Goal: Information Seeking & Learning: Understand process/instructions

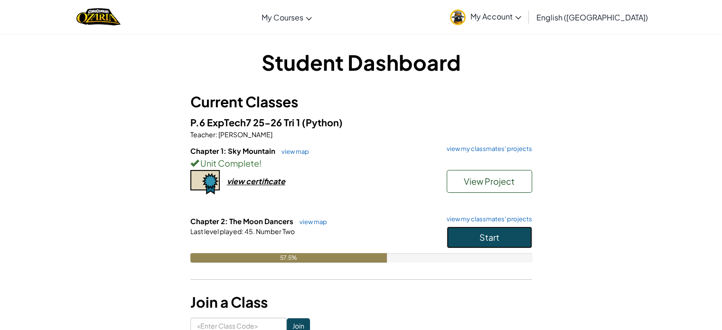
click at [460, 239] on button "Start" at bounding box center [489, 238] width 85 height 22
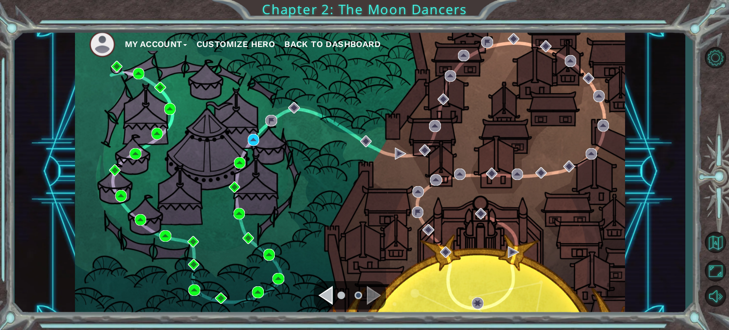
click at [253, 133] on div "My Account Customize Hero Back to Dashboard" at bounding box center [350, 172] width 550 height 291
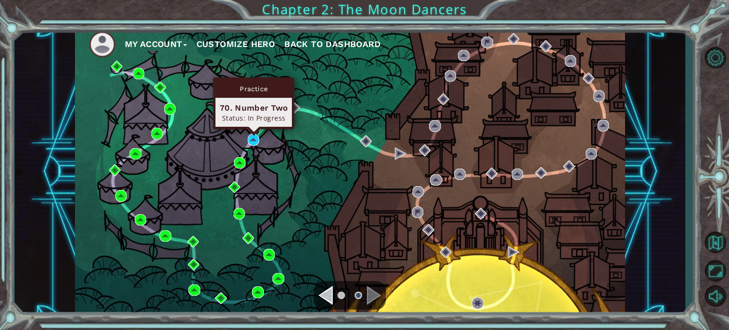
click at [253, 129] on div "Practice 70. Number Two Status: In Progress" at bounding box center [253, 103] width 81 height 52
click at [255, 135] on img at bounding box center [253, 139] width 11 height 11
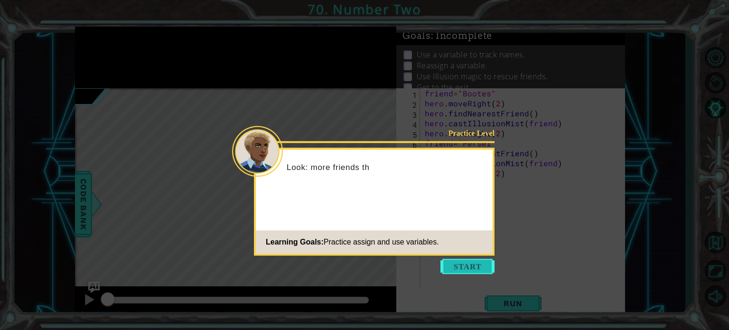
click at [483, 270] on button "Start" at bounding box center [468, 266] width 54 height 15
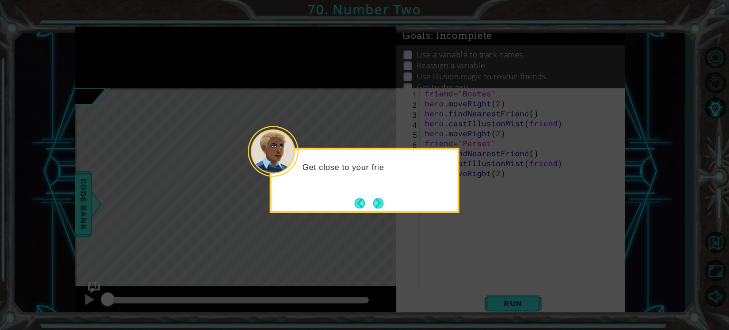
click at [388, 198] on div "Get close to your frie" at bounding box center [365, 180] width 190 height 65
click at [385, 199] on div "Get close to your friend and use hero.findNear" at bounding box center [365, 176] width 186 height 52
click at [385, 199] on div "Get close to your friend and use hero.findNear" at bounding box center [365, 177] width 186 height 48
click at [385, 199] on div "Get close to your friend and use hero.findNearestFrie" at bounding box center [365, 177] width 186 height 48
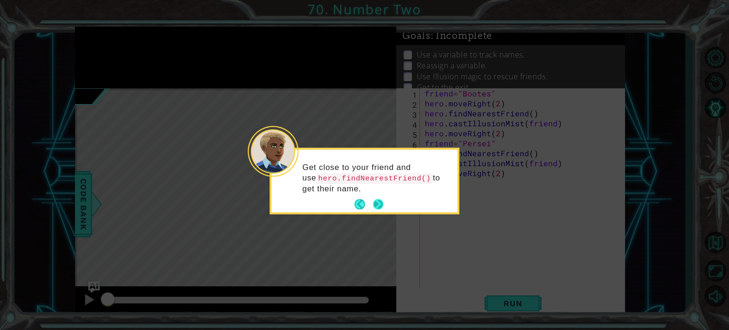
click at [382, 199] on button "Next" at bounding box center [378, 204] width 11 height 11
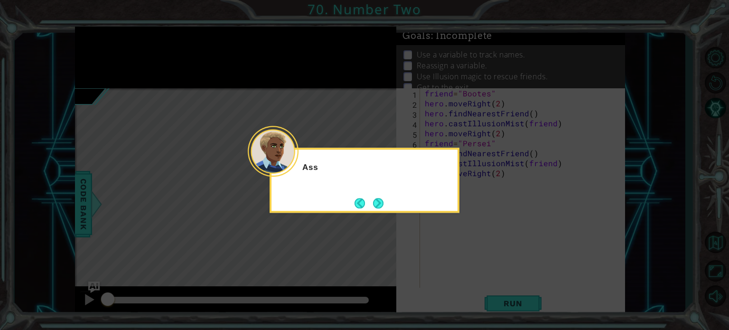
click at [382, 199] on button "Next" at bounding box center [378, 203] width 10 height 10
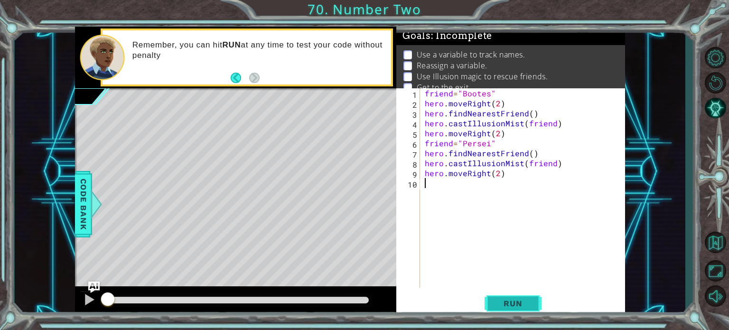
click at [509, 296] on button "Run" at bounding box center [513, 303] width 57 height 23
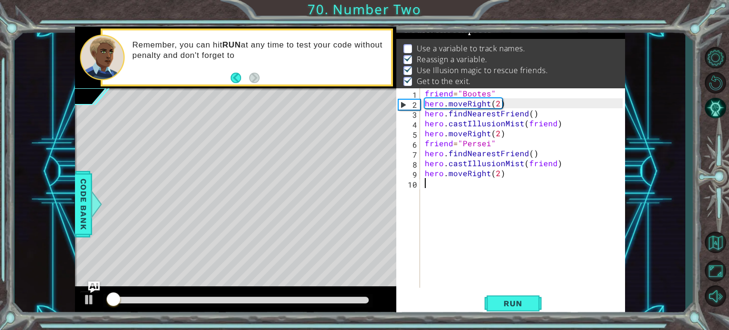
scroll to position [11, 0]
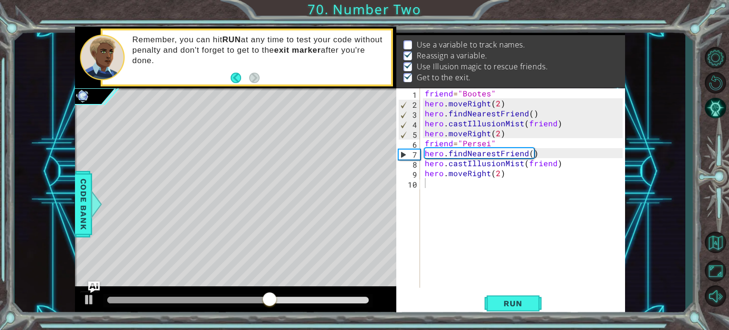
drag, startPoint x: 541, startPoint y: 42, endPoint x: 468, endPoint y: 48, distance: 73.4
click at [469, 49] on ul "Use а variable to track names. Reassign a variable. Use Illusion magic to rescu…" at bounding box center [511, 61] width 220 height 44
drag, startPoint x: 468, startPoint y: 48, endPoint x: 424, endPoint y: 77, distance: 53.2
click at [424, 77] on ul "Use а variable to track names. Reassign a variable. Use Illusion magic to rescu…" at bounding box center [511, 61] width 220 height 44
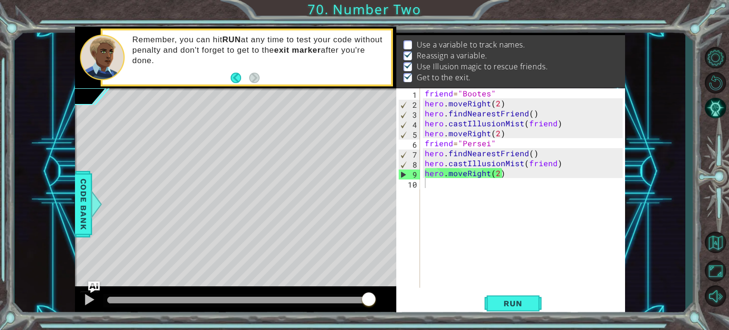
drag, startPoint x: 306, startPoint y: 297, endPoint x: 391, endPoint y: 296, distance: 85.5
click at [391, 296] on div at bounding box center [236, 301] width 322 height 30
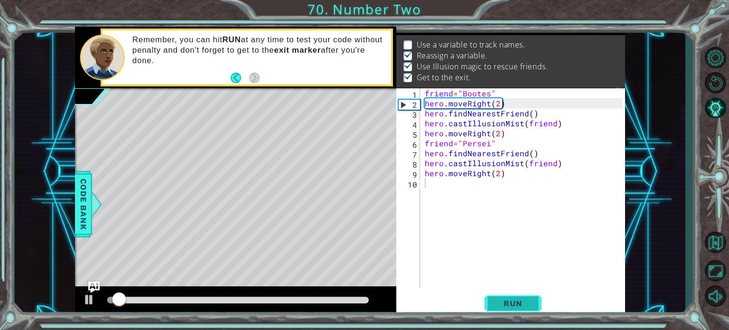
click at [539, 300] on button "Run" at bounding box center [513, 303] width 57 height 23
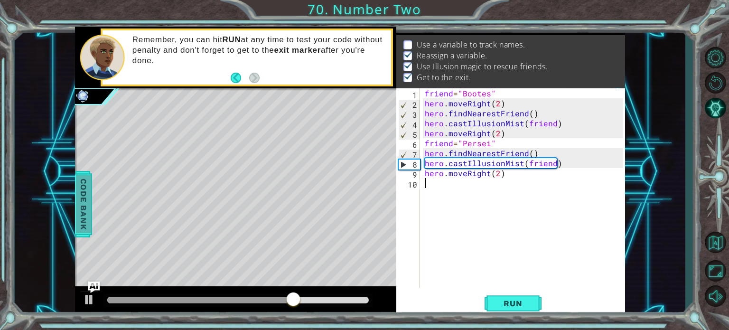
click at [94, 206] on div at bounding box center [96, 204] width 12 height 28
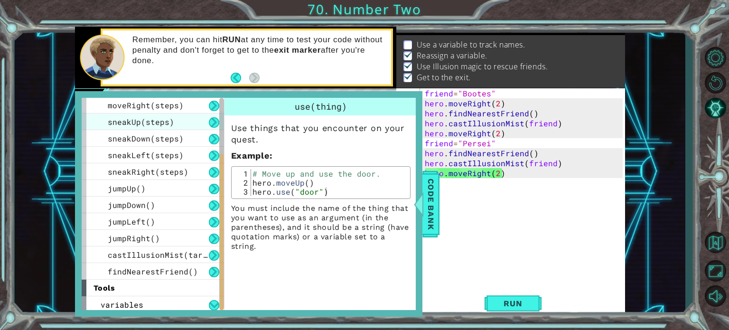
scroll to position [103, 0]
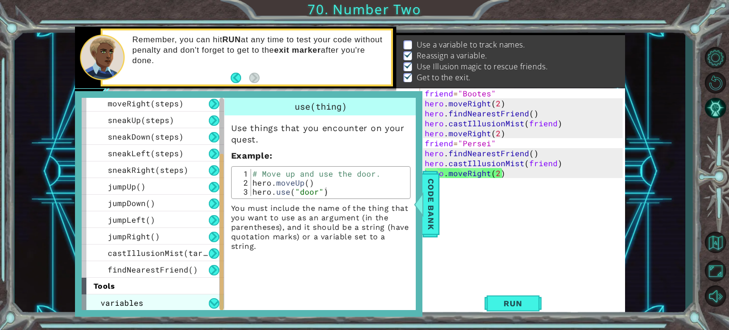
click at [189, 301] on div "variables" at bounding box center [153, 302] width 142 height 17
click at [189, 300] on div "variables" at bounding box center [153, 302] width 142 height 17
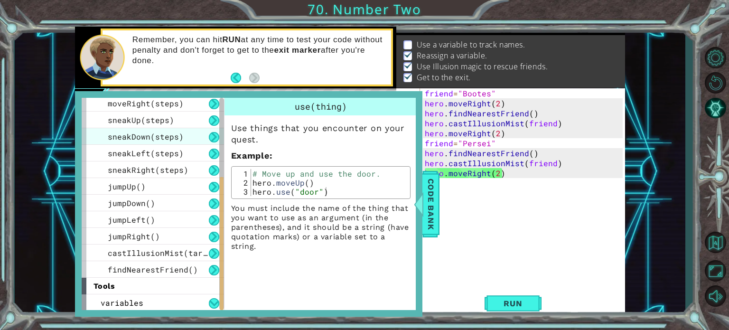
drag, startPoint x: 186, startPoint y: 229, endPoint x: 205, endPoint y: 127, distance: 103.5
click at [205, 127] on div "use(thing) moveUp(steps) moveDown(steps) moveLeft(steps) moveRight(steps) sneak…" at bounding box center [153, 152] width 142 height 249
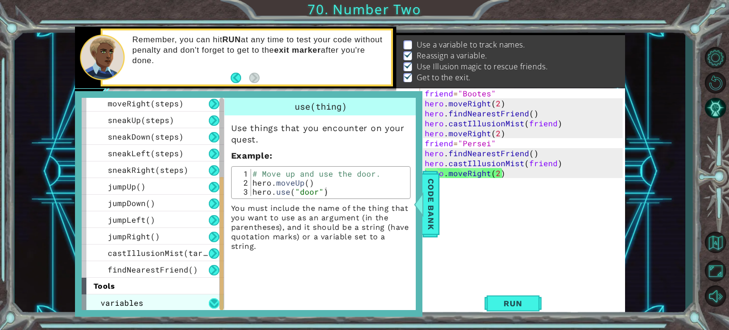
click at [217, 303] on button at bounding box center [214, 303] width 10 height 10
click at [217, 302] on button at bounding box center [214, 303] width 10 height 10
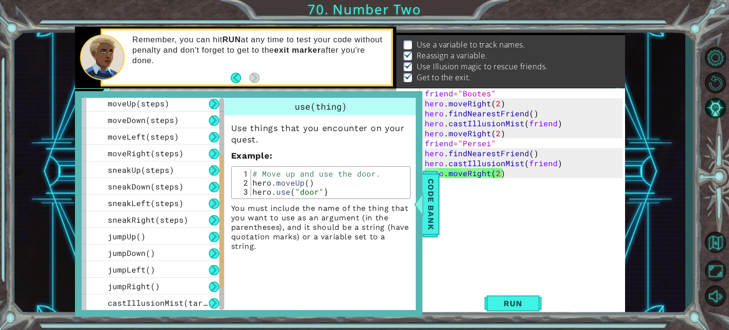
scroll to position [0, 0]
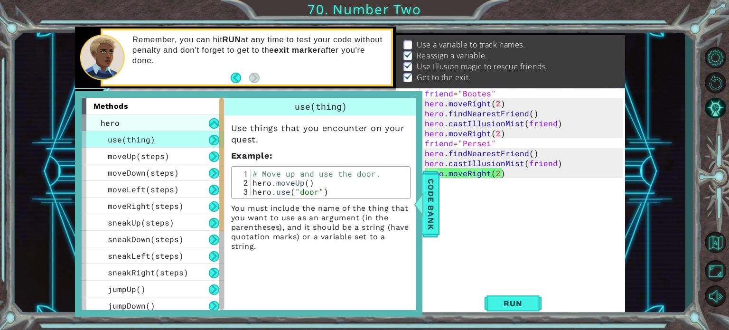
click at [177, 128] on div "hero" at bounding box center [153, 122] width 142 height 17
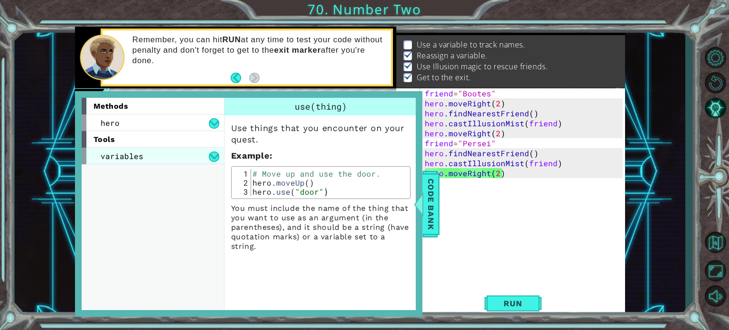
click at [173, 155] on div "variables" at bounding box center [153, 156] width 142 height 17
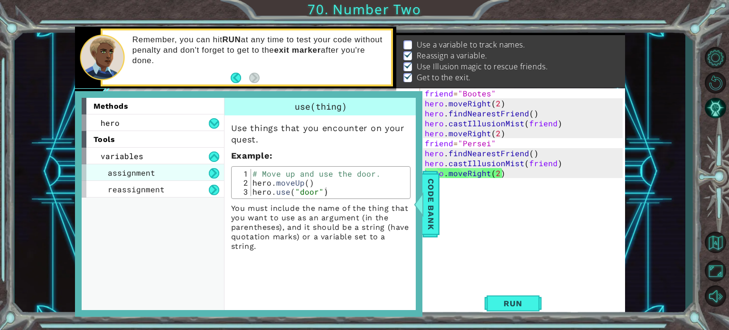
click at [173, 167] on div "assignment" at bounding box center [153, 172] width 142 height 17
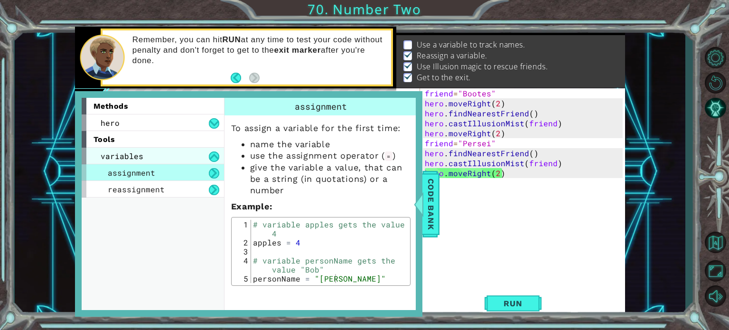
click at [168, 151] on div "variables" at bounding box center [153, 156] width 142 height 17
click at [169, 151] on div "variables" at bounding box center [153, 156] width 142 height 17
click at [169, 150] on div "variables" at bounding box center [153, 156] width 142 height 17
click at [170, 149] on div "variables" at bounding box center [153, 156] width 142 height 17
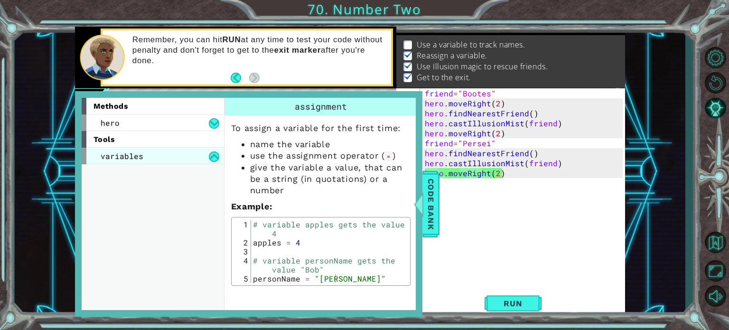
click at [173, 150] on div "variables" at bounding box center [153, 156] width 142 height 17
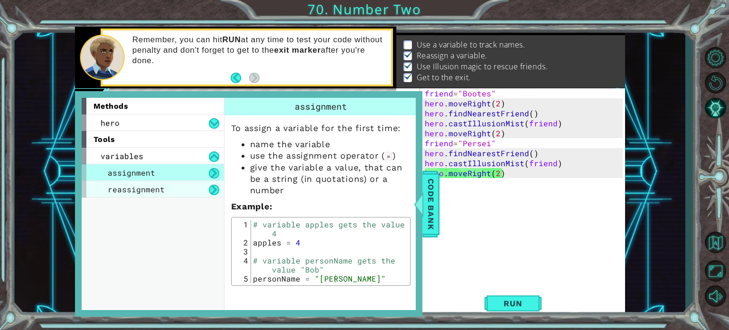
click at [184, 192] on div "reassignment" at bounding box center [153, 189] width 142 height 17
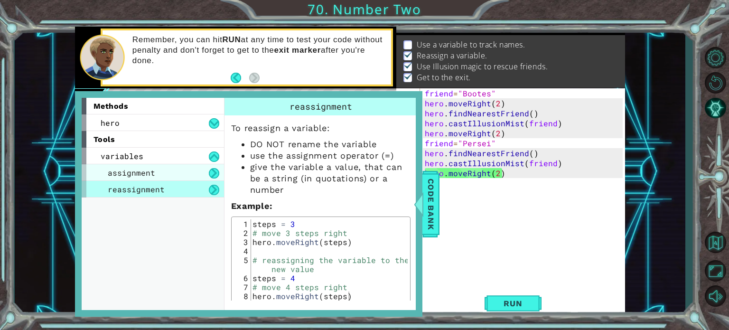
click at [178, 178] on div "assignment" at bounding box center [153, 172] width 142 height 17
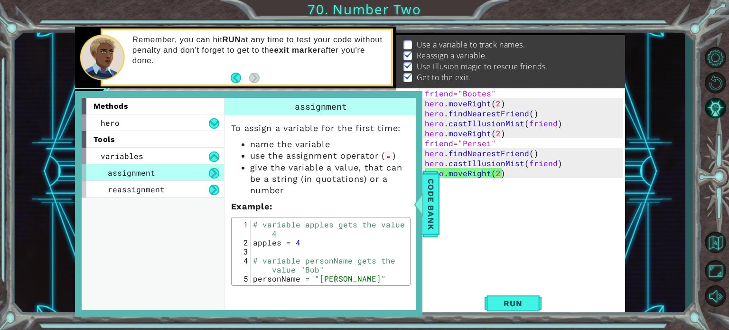
click at [509, 206] on div "friend = "Bootes" hero . moveRight ( 2 ) hero . findNearestFriend ( ) hero . ca…" at bounding box center [525, 197] width 205 height 219
click at [436, 196] on span "Code Bank" at bounding box center [431, 204] width 15 height 58
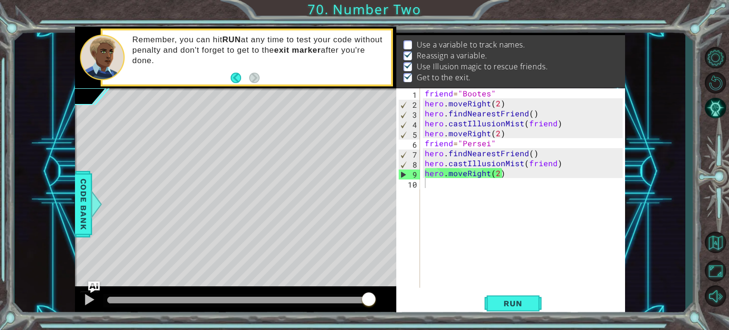
click at [456, 197] on div "friend = "Bootes" hero . moveRight ( 2 ) hero . findNearestFriend ( ) hero . ca…" at bounding box center [525, 197] width 205 height 219
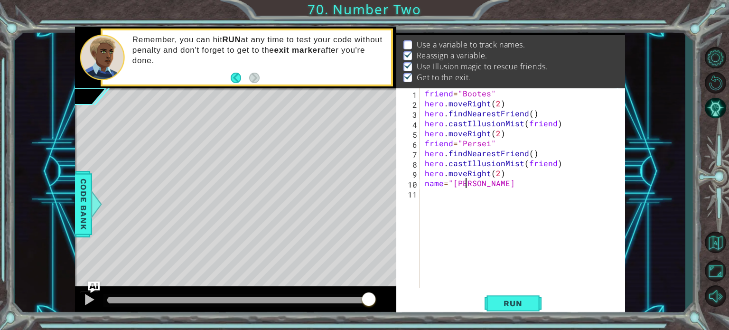
scroll to position [0, 2]
type textarea "name="[PERSON_NAME]""
click at [537, 309] on button "Run" at bounding box center [513, 303] width 57 height 23
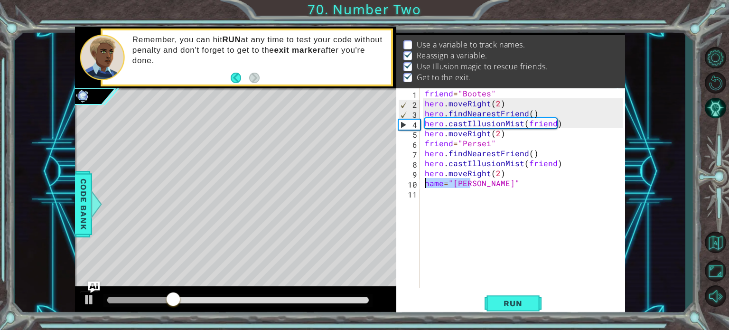
click at [384, 184] on div "1 ההההההההההההההההההההההההההההההההההההההההההההההההההההההההההההההההההההההההההההה…" at bounding box center [350, 172] width 550 height 291
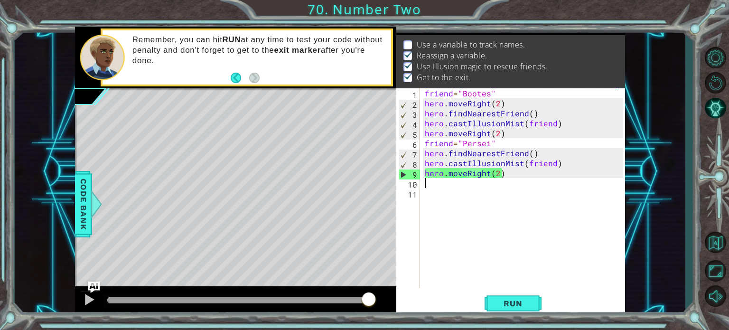
drag, startPoint x: 523, startPoint y: 47, endPoint x: 492, endPoint y: 42, distance: 31.9
click at [492, 42] on ul "Use а variable to track names. Reassign a variable. Use Illusion magic to rescu…" at bounding box center [511, 61] width 220 height 44
click at [492, 42] on p "Use а variable to track names." at bounding box center [471, 44] width 109 height 10
drag, startPoint x: 442, startPoint y: 43, endPoint x: 353, endPoint y: 36, distance: 89.6
click at [353, 36] on div "1 ההההההההההההההההההההההההההההההההההההההההההההההההההההההההההההההההההההההההההההה…" at bounding box center [350, 172] width 550 height 291
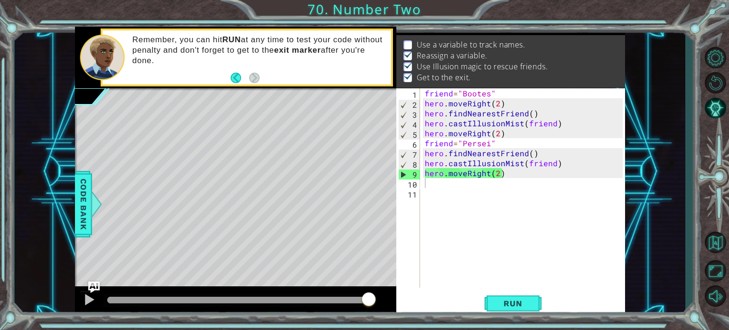
click at [351, 54] on p "Remember, you can hit RUN at any time to test your code without penalty and don…" at bounding box center [258, 50] width 253 height 31
click at [226, 74] on div "Remember, you can hit RUN at any time to test your code without penalty and don…" at bounding box center [259, 57] width 266 height 55
click at [229, 76] on div "Remember, you can hit RUN at any time to test your code without penalty and don…" at bounding box center [259, 57] width 266 height 55
click at [230, 76] on div "Remember, you can hit RUN at any time to test your code without penalty and don…" at bounding box center [259, 57] width 266 height 55
click at [232, 77] on button "Back" at bounding box center [240, 78] width 19 height 10
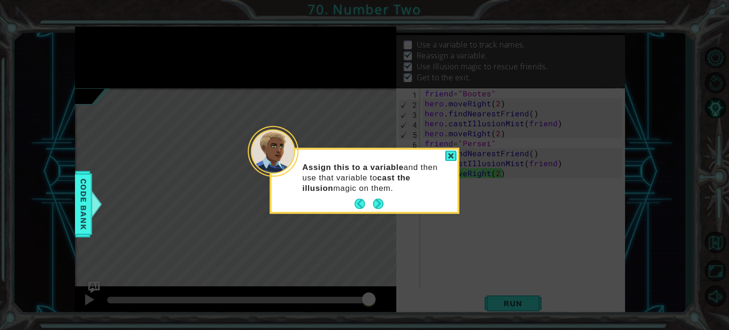
click at [232, 77] on icon at bounding box center [364, 165] width 729 height 330
drag, startPoint x: 334, startPoint y: 146, endPoint x: 339, endPoint y: 155, distance: 10.8
click at [336, 152] on body "1 ההההההההההההההההההההההההההההההההההההההההההההההההההההההההההההההההההההההההההההה…" at bounding box center [364, 165] width 729 height 330
click at [351, 200] on div "Assign this to a variable and then use that variable to cast the illusion magic…" at bounding box center [365, 182] width 186 height 58
click at [355, 203] on button "Back" at bounding box center [364, 204] width 19 height 10
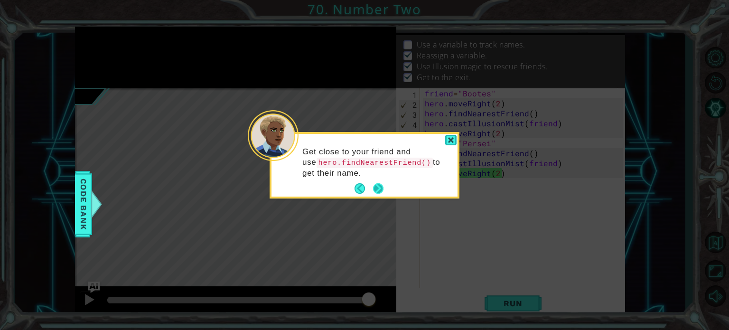
click at [380, 186] on button "Next" at bounding box center [378, 188] width 11 height 11
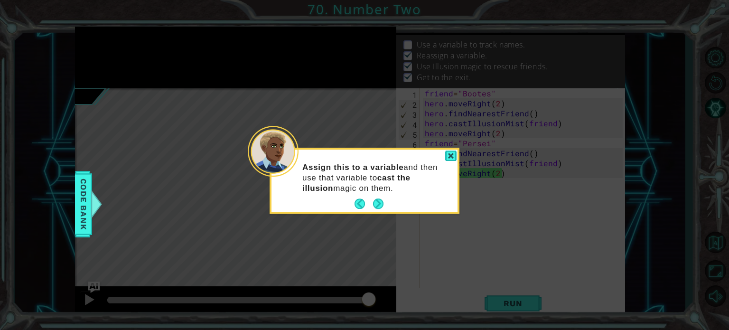
click at [380, 186] on p "Assign this to a variable and then use that variable to cast the illusion magic…" at bounding box center [376, 177] width 149 height 31
click at [378, 209] on button "Next" at bounding box center [378, 204] width 10 height 10
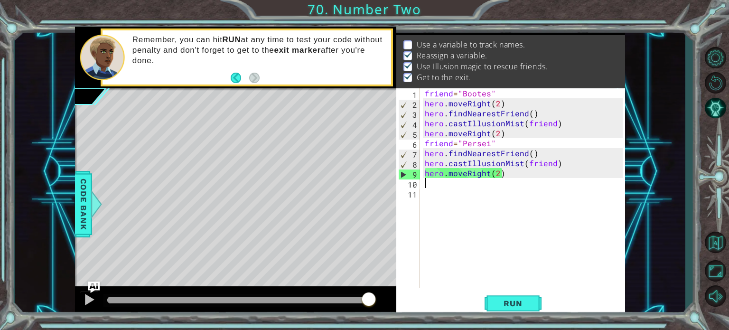
click at [527, 115] on div "friend = "Bootes" hero . moveRight ( 2 ) hero . findNearestFriend ( ) hero . ca…" at bounding box center [525, 197] width 205 height 219
click at [529, 115] on div "friend = "Bootes" hero . moveRight ( 2 ) hero . findNearestFriend ( ) hero . ca…" at bounding box center [525, 197] width 205 height 219
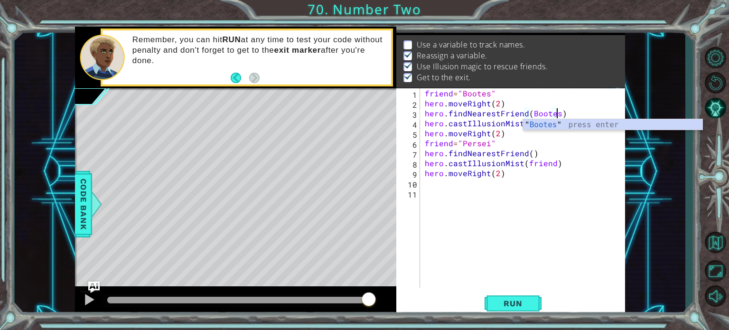
scroll to position [0, 8]
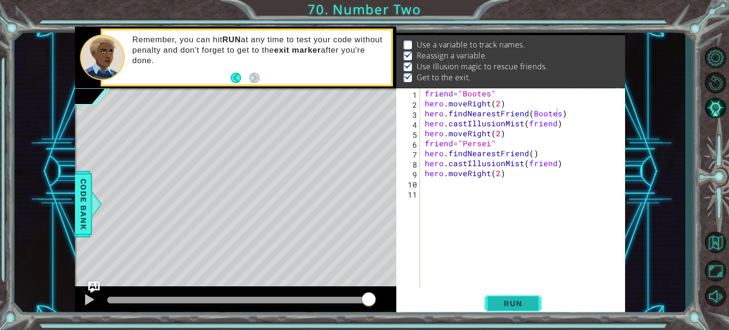
click at [537, 296] on button "Run" at bounding box center [513, 303] width 57 height 23
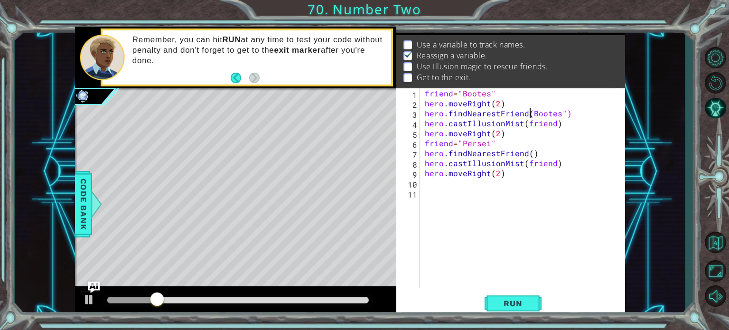
scroll to position [0, 7]
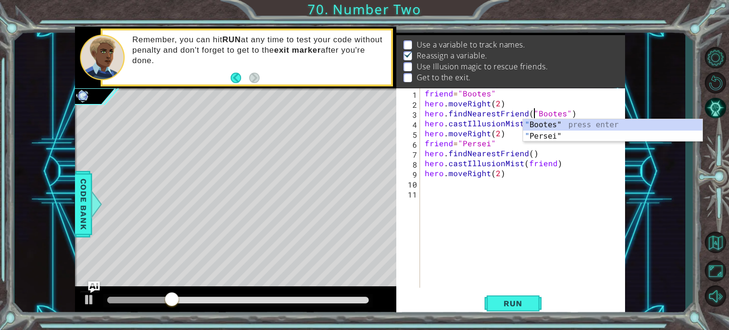
click at [504, 316] on div "hero.findNearestFriend("Bootes") 1 2 3 4 5 6 7 8 9 10 11 friend = "Bootes" hero…" at bounding box center [511, 202] width 229 height 228
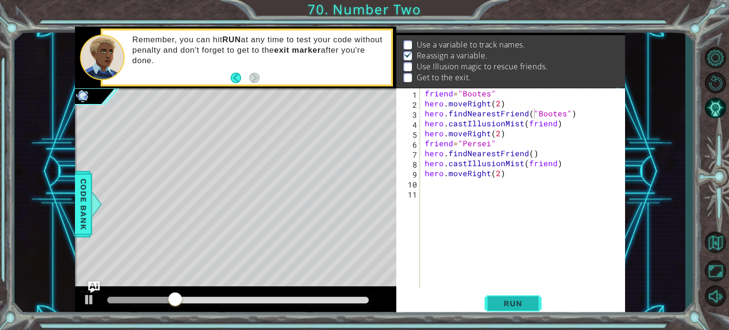
click at [503, 301] on span "Run" at bounding box center [513, 303] width 38 height 9
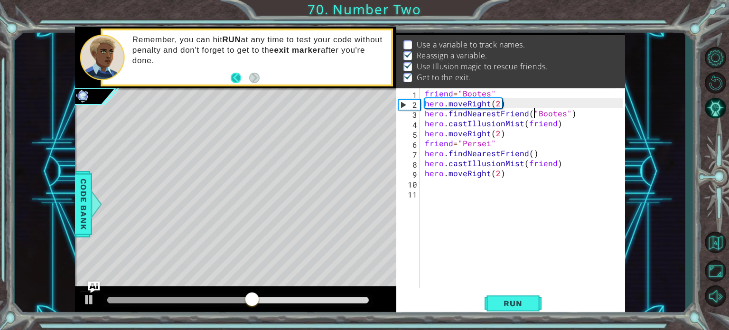
click at [232, 77] on button "Back" at bounding box center [240, 78] width 19 height 10
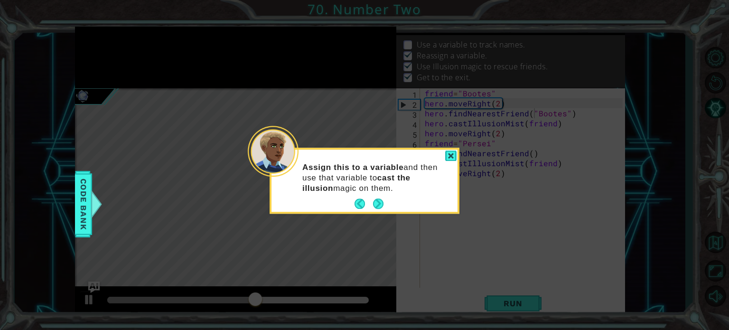
click at [232, 77] on icon at bounding box center [364, 165] width 729 height 330
click at [359, 207] on button "Back" at bounding box center [364, 204] width 19 height 10
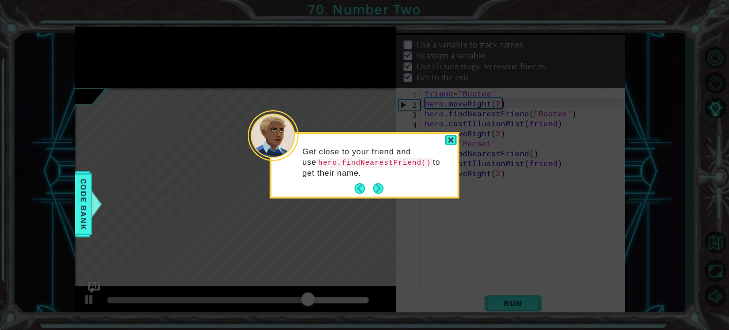
click at [359, 194] on footer at bounding box center [369, 189] width 29 height 14
click at [353, 184] on div "Get close to your friend and use hero.findNearestFriend() to get their name." at bounding box center [365, 167] width 186 height 59
click at [365, 193] on button "Back" at bounding box center [364, 189] width 19 height 10
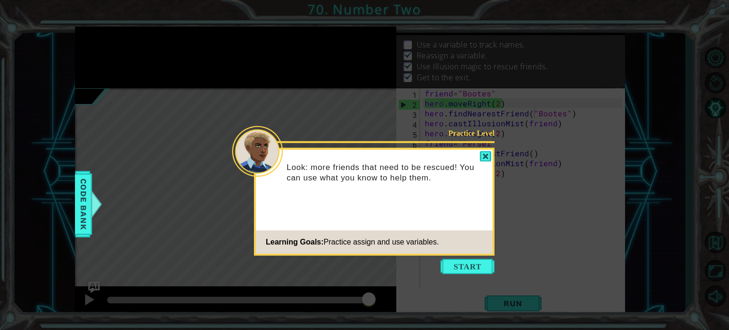
click at [455, 253] on footer "Learning Goals: Practice assign and use variables." at bounding box center [374, 241] width 237 height 23
click at [455, 260] on button "Start" at bounding box center [468, 266] width 54 height 15
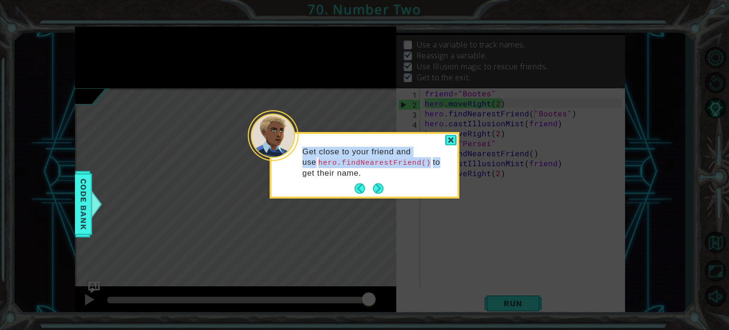
drag, startPoint x: 414, startPoint y: 163, endPoint x: 317, endPoint y: 148, distance: 98.1
click at [288, 150] on div "Get close to your friend and use hero.findNearestFriend() to get their name." at bounding box center [365, 165] width 186 height 63
click at [293, 150] on div at bounding box center [273, 135] width 51 height 51
drag, startPoint x: 302, startPoint y: 149, endPoint x: 410, endPoint y: 176, distance: 111.3
click at [410, 176] on p "Get close to your friend and use hero.findNearestFriend() to get their name." at bounding box center [376, 163] width 149 height 32
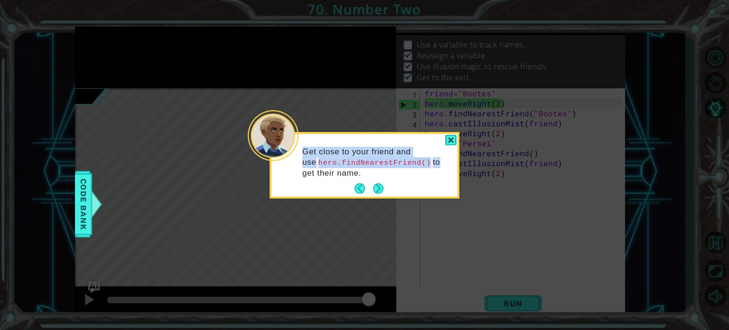
click at [410, 176] on p "Get close to your friend and use hero.findNearestFriend() to get their name." at bounding box center [376, 163] width 149 height 32
drag, startPoint x: 410, startPoint y: 176, endPoint x: 302, endPoint y: 149, distance: 111.7
click at [300, 149] on div "Get close to your friend and use hero.findNearestFriend() to get their name." at bounding box center [365, 167] width 186 height 59
click at [372, 160] on code "hero.findNearestFriend()" at bounding box center [375, 163] width 116 height 10
drag, startPoint x: 375, startPoint y: 167, endPoint x: 389, endPoint y: 178, distance: 18.6
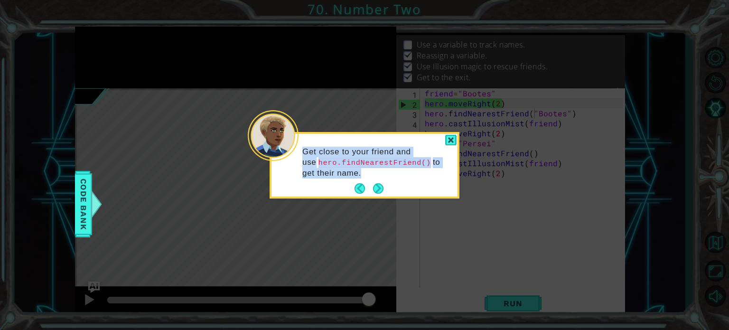
click at [389, 178] on div "Get close to your friend and use hero.findNearestFriend() to get their name." at bounding box center [365, 167] width 186 height 59
click at [406, 195] on div "Get close to your friend and use hero.findNearestFriend() to get their name." at bounding box center [365, 167] width 186 height 59
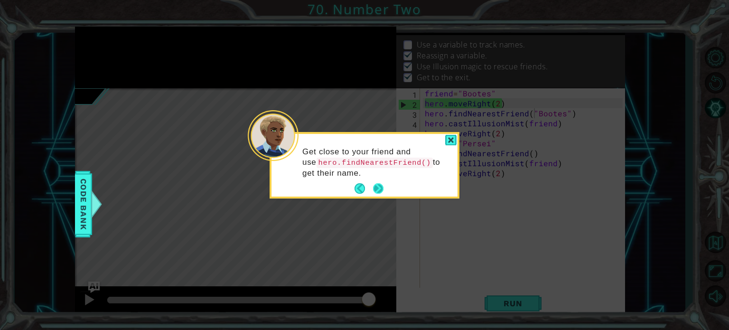
click at [384, 193] on button "Next" at bounding box center [378, 188] width 10 height 10
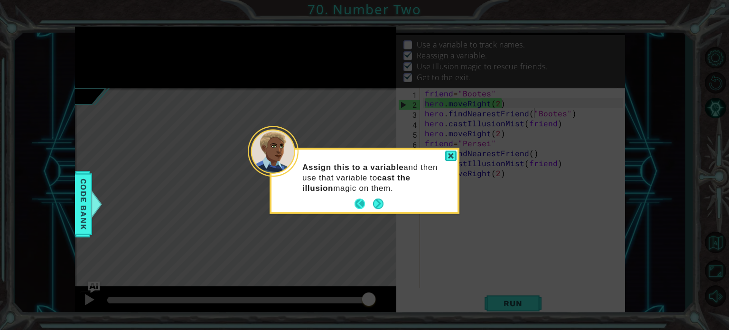
click at [361, 204] on button "Back" at bounding box center [364, 204] width 19 height 10
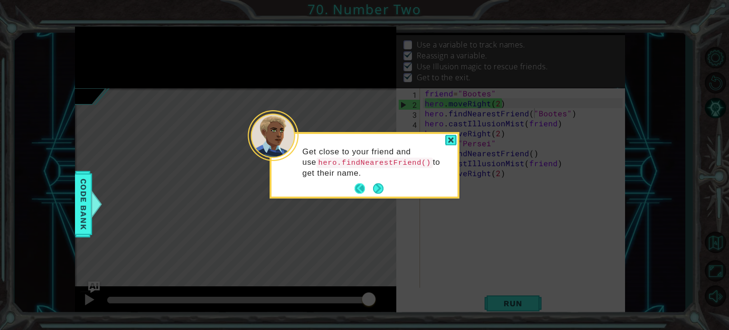
click at [372, 189] on button "Back" at bounding box center [364, 189] width 19 height 10
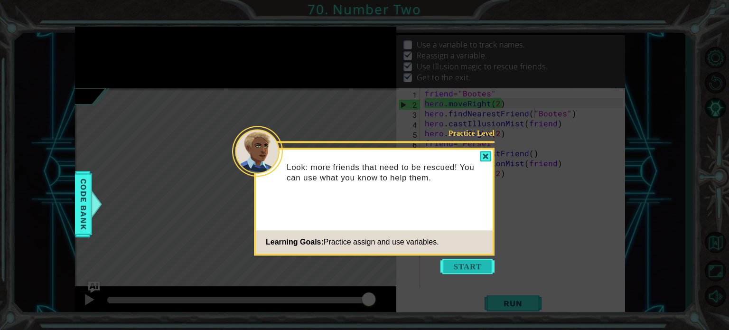
click at [493, 268] on button "Start" at bounding box center [468, 266] width 54 height 15
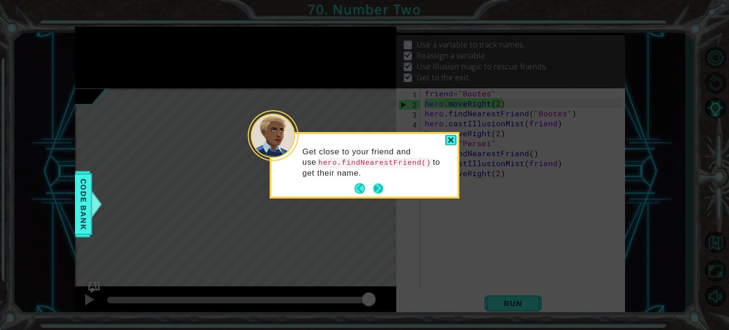
click at [378, 188] on button "Next" at bounding box center [378, 188] width 10 height 10
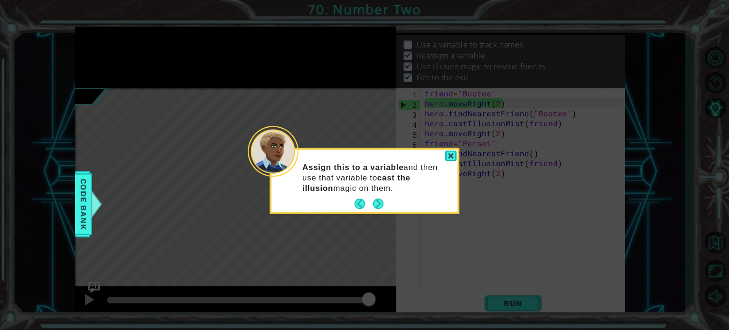
click at [453, 158] on div at bounding box center [450, 156] width 11 height 11
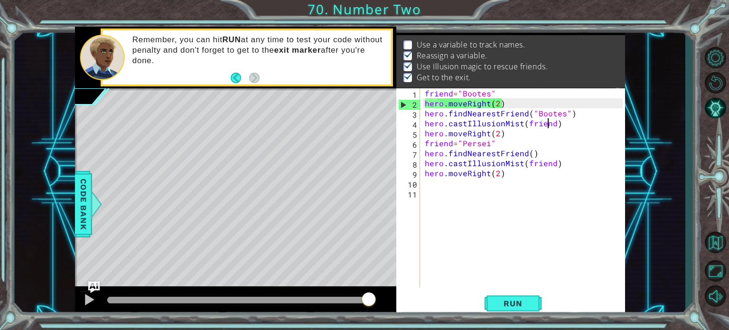
click at [550, 125] on div "friend = "Bootes" hero . moveRight ( 2 ) hero . findNearestFriend ( "Bootes" ) …" at bounding box center [525, 197] width 205 height 219
click at [551, 123] on div "friend = "Bootes" hero . moveRight ( 2 ) hero . findNearestFriend ( "Bootes" ) …" at bounding box center [525, 197] width 205 height 219
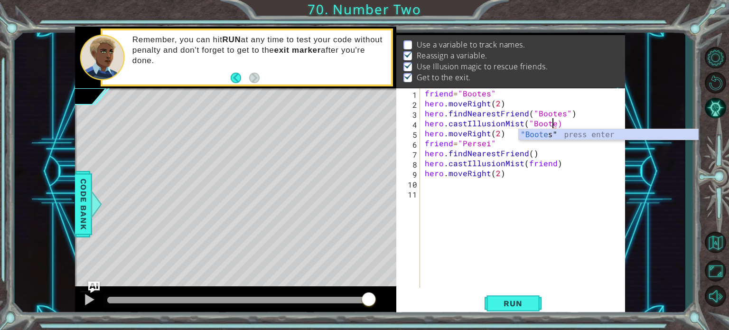
scroll to position [0, 8]
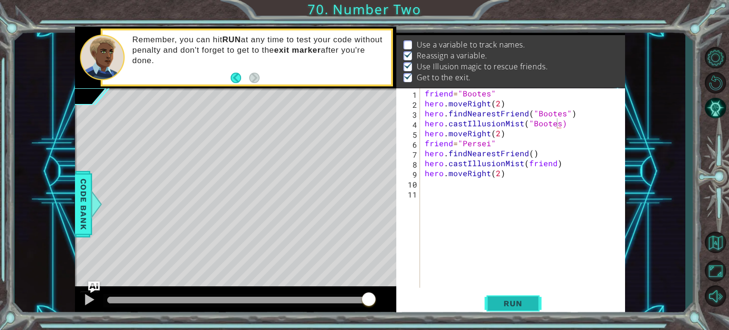
click at [514, 298] on button "Run" at bounding box center [513, 303] width 57 height 23
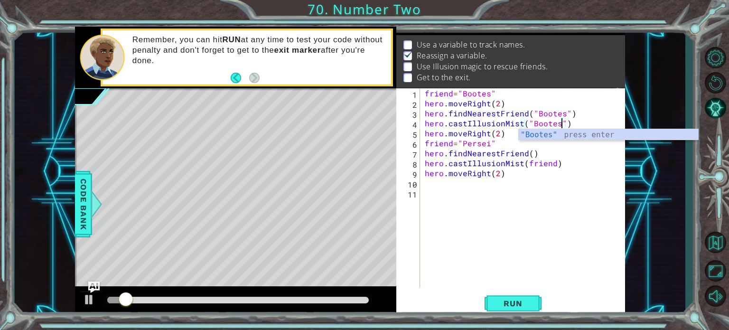
scroll to position [0, 8]
click at [500, 308] on button "Run" at bounding box center [513, 303] width 57 height 23
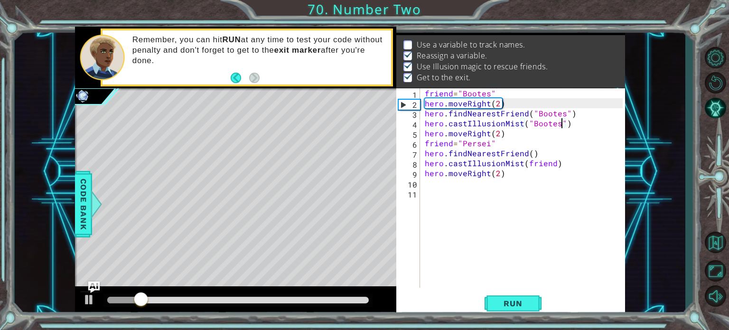
click at [564, 111] on div "friend = "Bootes" hero . moveRight ( 2 ) hero . findNearestFriend ( "Bootes" ) …" at bounding box center [525, 197] width 205 height 219
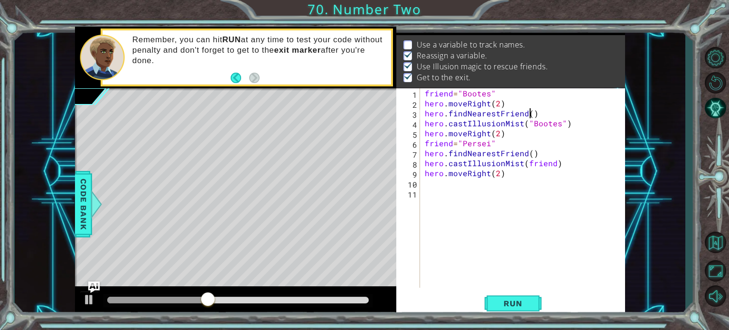
scroll to position [0, 6]
click at [526, 309] on button "Run" at bounding box center [513, 303] width 57 height 23
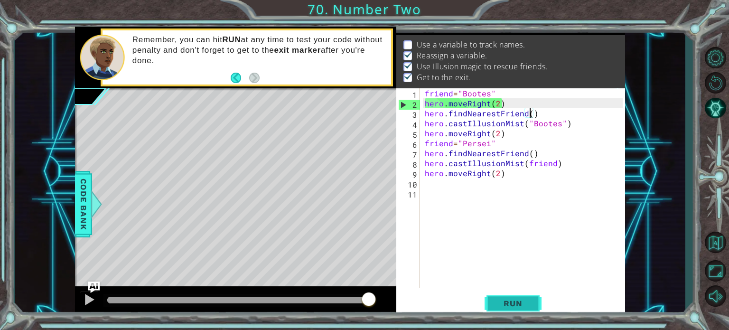
click at [526, 310] on button "Run" at bounding box center [513, 303] width 57 height 23
drag, startPoint x: 530, startPoint y: 32, endPoint x: 432, endPoint y: 40, distance: 98.6
click at [432, 17] on div "Goals : Incomplete Use а variable to track names. Reassign a variable. Use Illu…" at bounding box center [511, 17] width 229 height 0
type textarea "friend="Bootes""
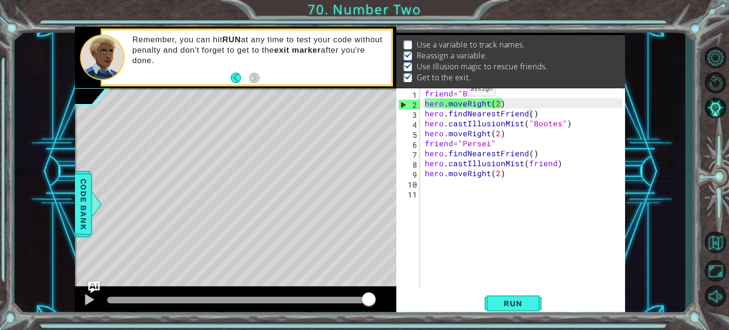
click at [456, 92] on div "friend = "Bootes" hero . moveRight ( 2 ) hero . findNearestFriend ( ) hero . ca…" at bounding box center [525, 197] width 205 height 219
click at [448, 189] on div "friend = "Bootes" hero . moveRight ( 2 ) hero . findNearestFriend ( ) hero . ca…" at bounding box center [525, 197] width 205 height 219
click at [444, 178] on div "friend = "Bootes" hero . moveRight ( 2 ) hero . findNearestFriend ( ) hero . ca…" at bounding box center [525, 197] width 205 height 219
